Goal: Navigation & Orientation: Find specific page/section

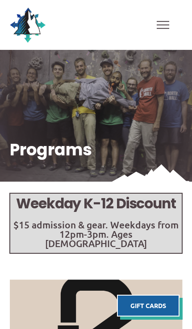
click at [159, 27] on span "Toggle Off Canvas Content" at bounding box center [162, 25] width 13 height 8
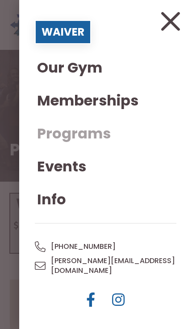
click at [116, 96] on span "Memberships" at bounding box center [87, 101] width 101 height 14
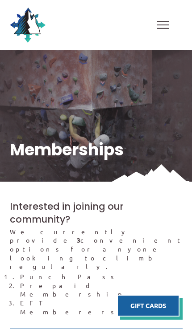
click at [168, 26] on span "Toggle Off Canvas Content" at bounding box center [162, 25] width 13 height 8
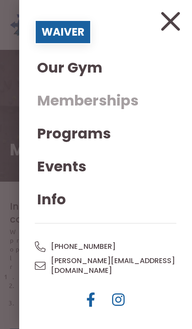
click at [88, 68] on span "Our Gym" at bounding box center [69, 68] width 65 height 14
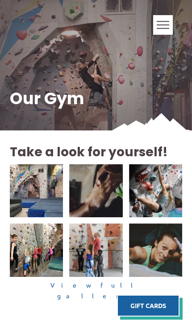
scroll to position [57, 0]
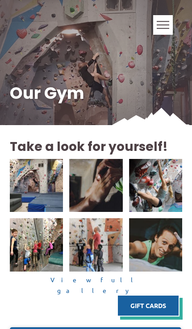
click at [28, 209] on img at bounding box center [36, 185] width 53 height 53
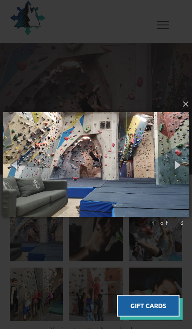
scroll to position [0, 0]
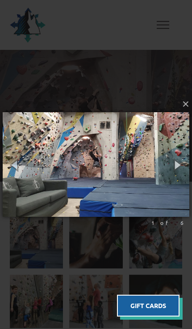
click at [178, 166] on button "button" at bounding box center [177, 164] width 30 height 37
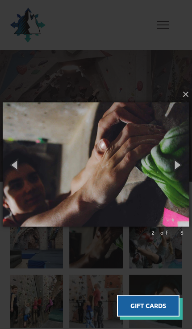
click at [179, 163] on button "button" at bounding box center [177, 164] width 30 height 37
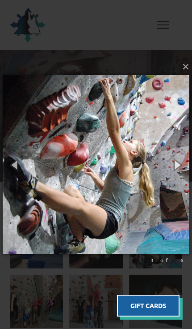
click at [183, 171] on button "button" at bounding box center [177, 164] width 30 height 37
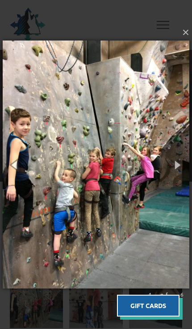
click at [177, 172] on button "button" at bounding box center [177, 164] width 30 height 37
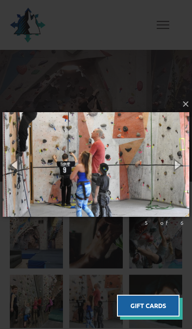
click at [181, 170] on button "button" at bounding box center [177, 164] width 30 height 37
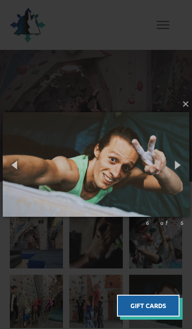
click at [179, 171] on button "button" at bounding box center [177, 164] width 30 height 37
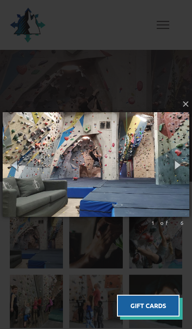
click at [183, 170] on button "button" at bounding box center [177, 164] width 30 height 37
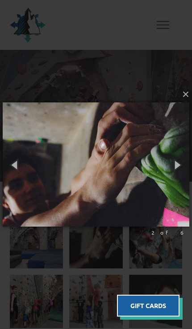
click at [182, 167] on button "button" at bounding box center [177, 164] width 30 height 37
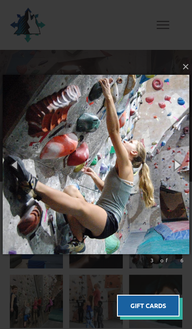
click at [175, 167] on button "button" at bounding box center [177, 164] width 30 height 37
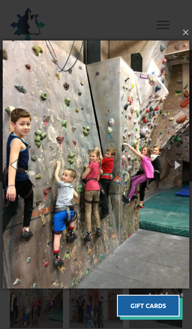
click at [177, 163] on button "button" at bounding box center [177, 164] width 30 height 37
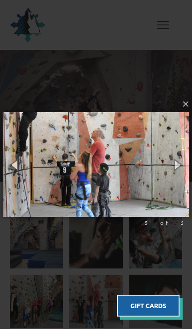
click at [180, 165] on button "button" at bounding box center [177, 164] width 30 height 37
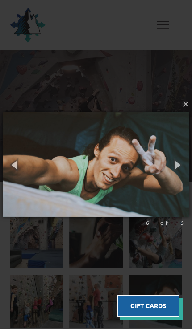
click at [181, 165] on button "button" at bounding box center [177, 164] width 30 height 37
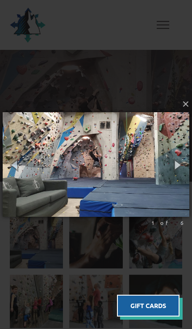
click at [180, 170] on button "button" at bounding box center [177, 164] width 30 height 37
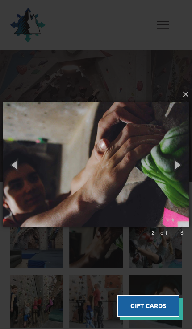
click at [187, 92] on button "×" at bounding box center [98, 95] width 186 height 20
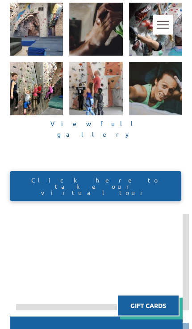
scroll to position [213, 0]
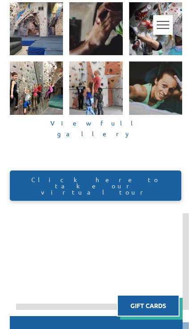
click at [102, 181] on span "Click here to take our virtual tour" at bounding box center [95, 185] width 156 height 19
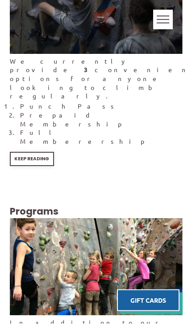
scroll to position [1991, 0]
